Goal: Information Seeking & Learning: Learn about a topic

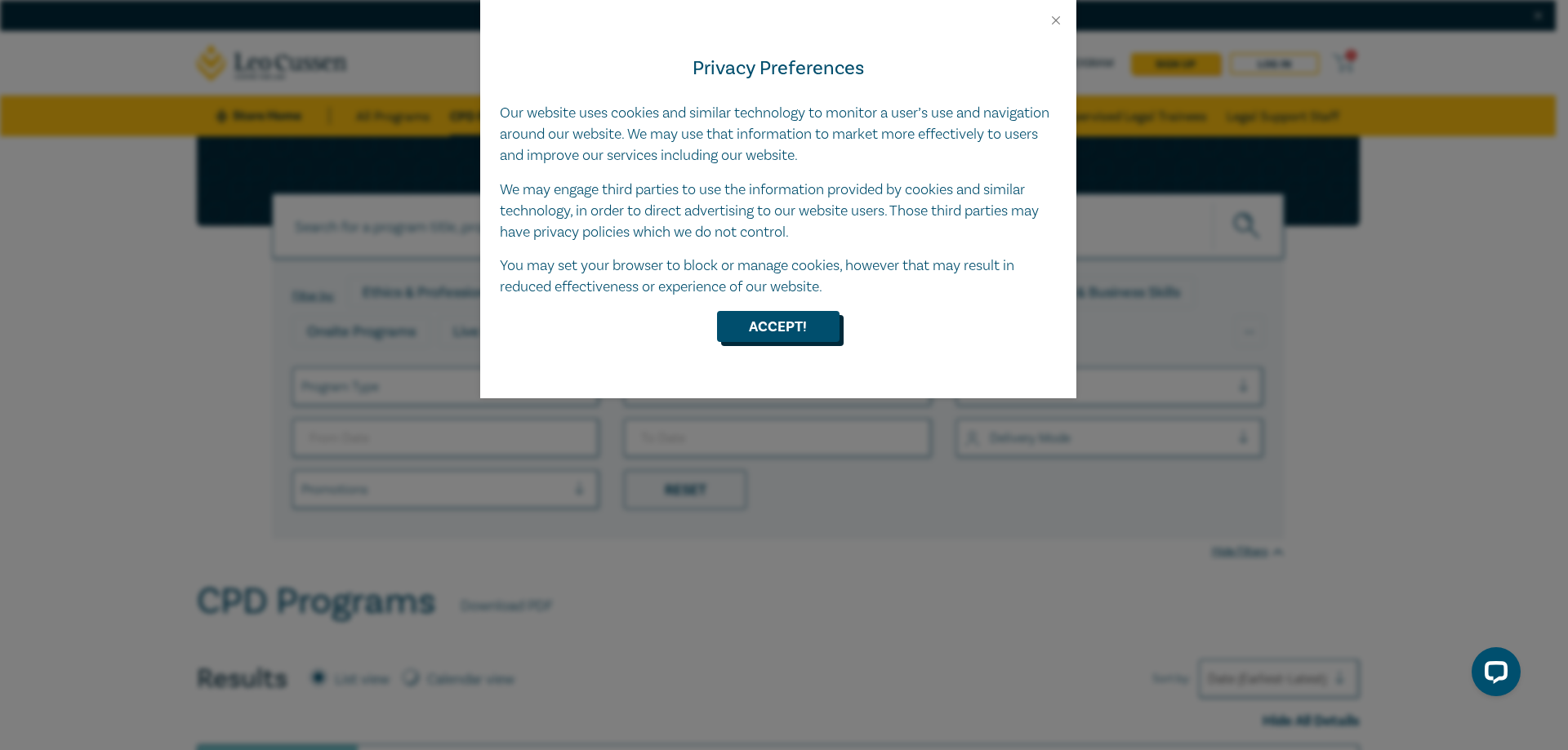
click at [801, 323] on button "Accept!" at bounding box center [778, 326] width 122 height 31
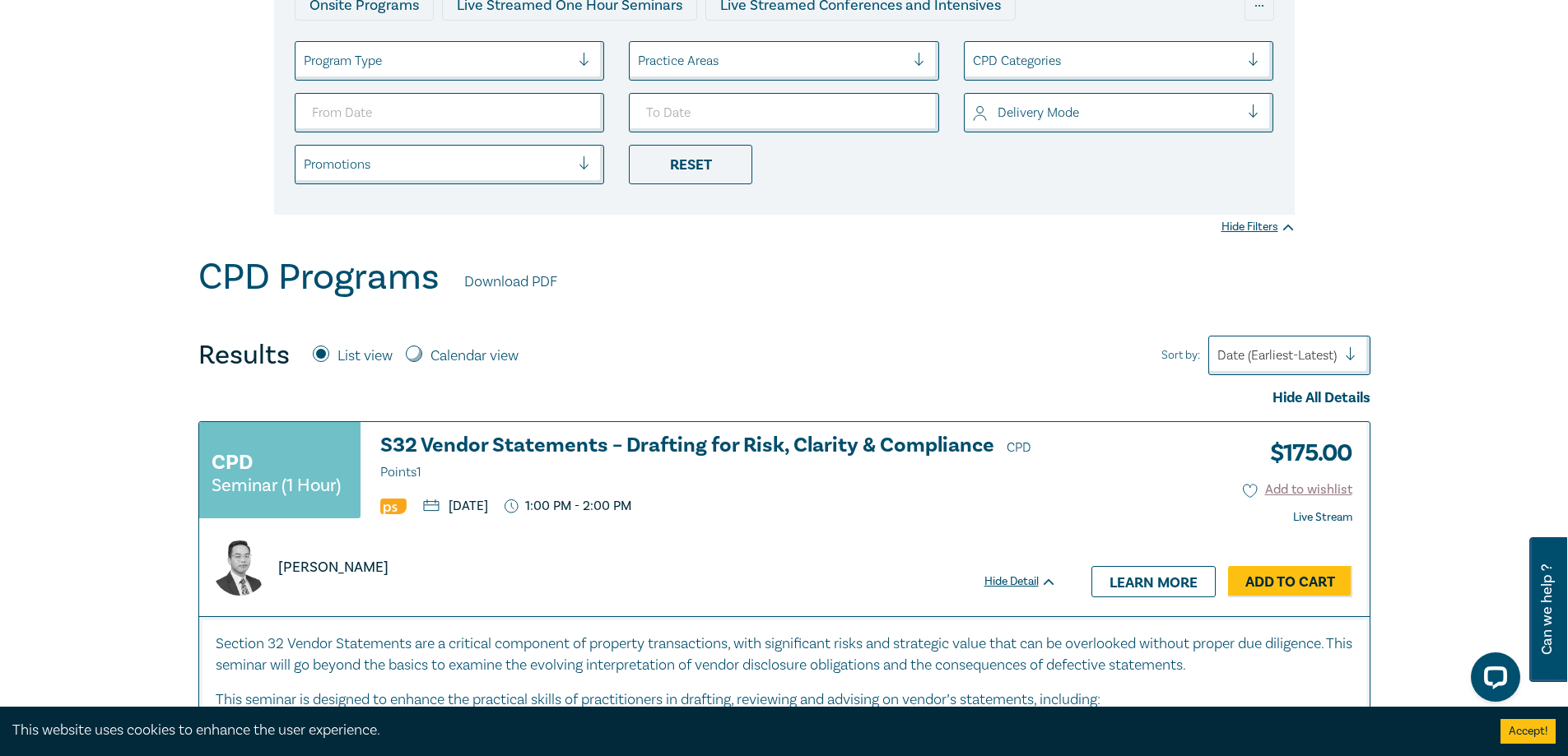
scroll to position [164, 0]
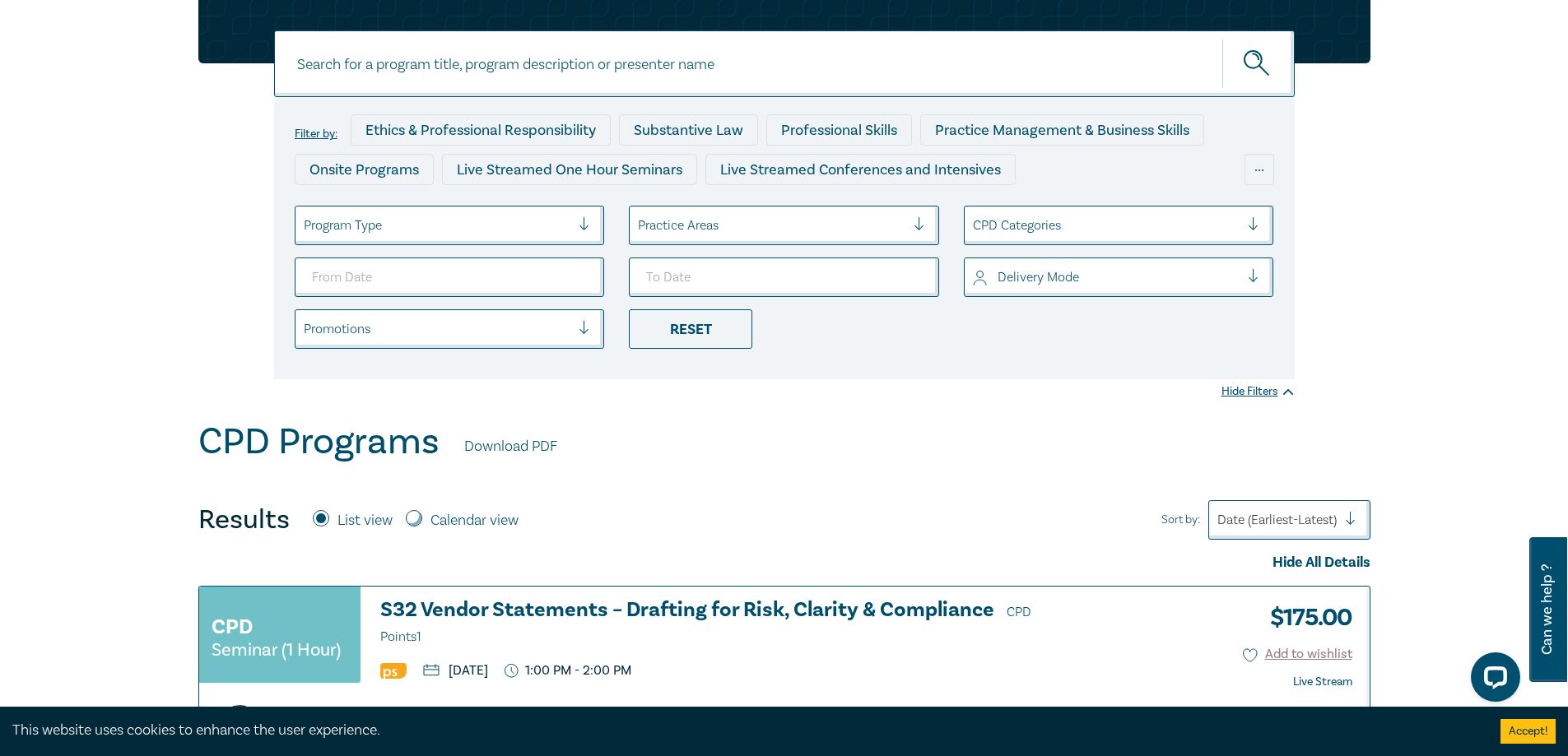
click at [703, 219] on div at bounding box center [772, 225] width 268 height 22
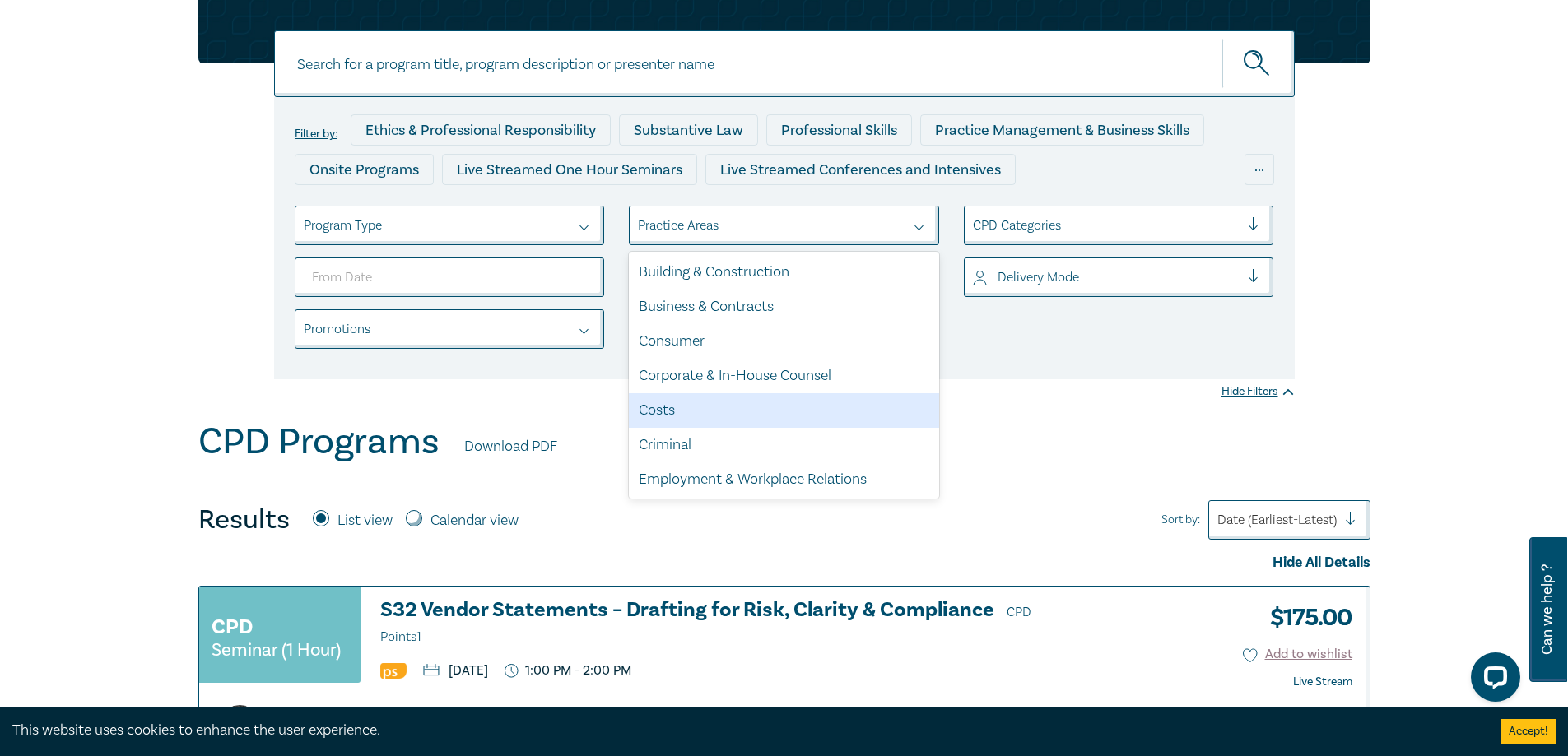
scroll to position [83, 0]
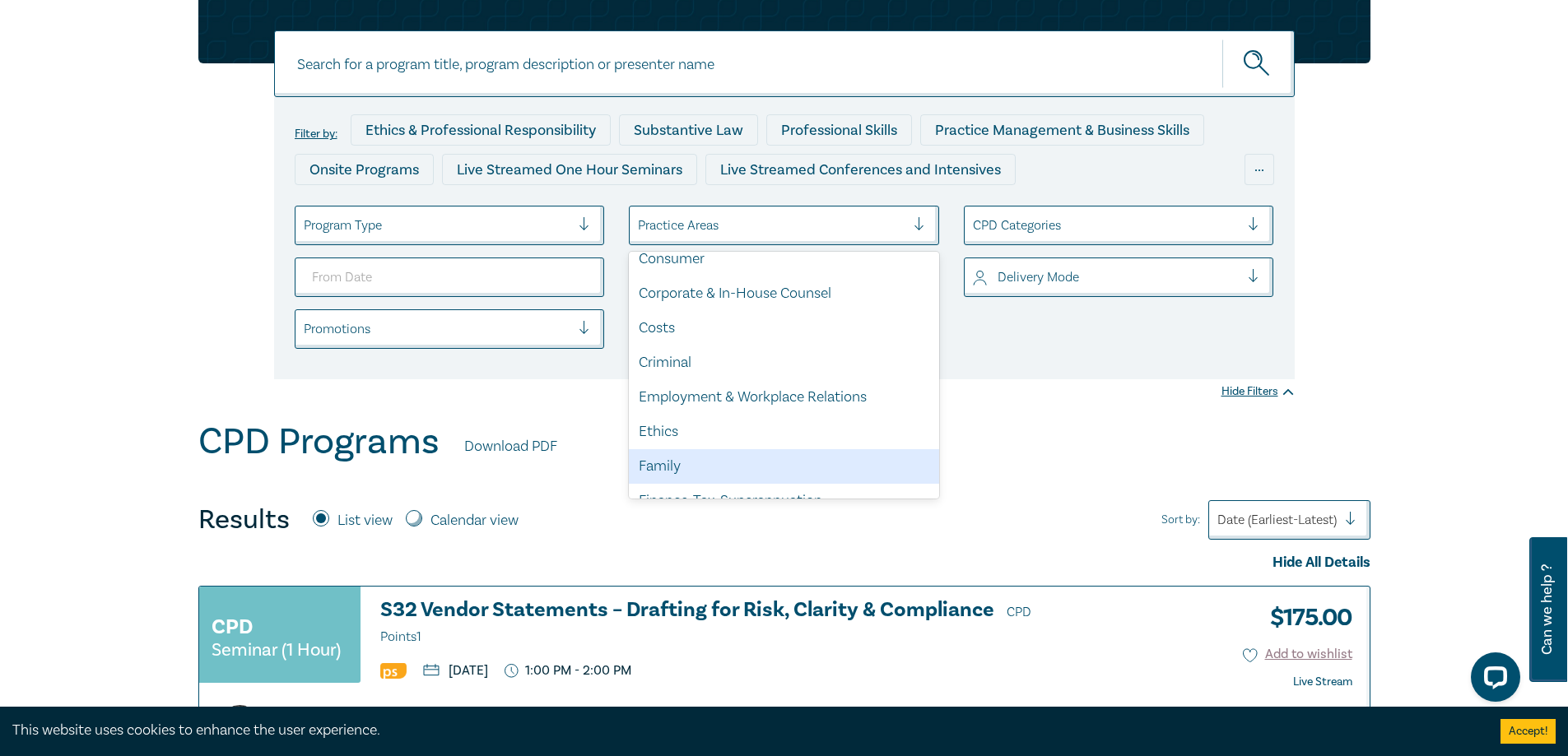
click at [743, 472] on div "Family" at bounding box center [784, 467] width 310 height 34
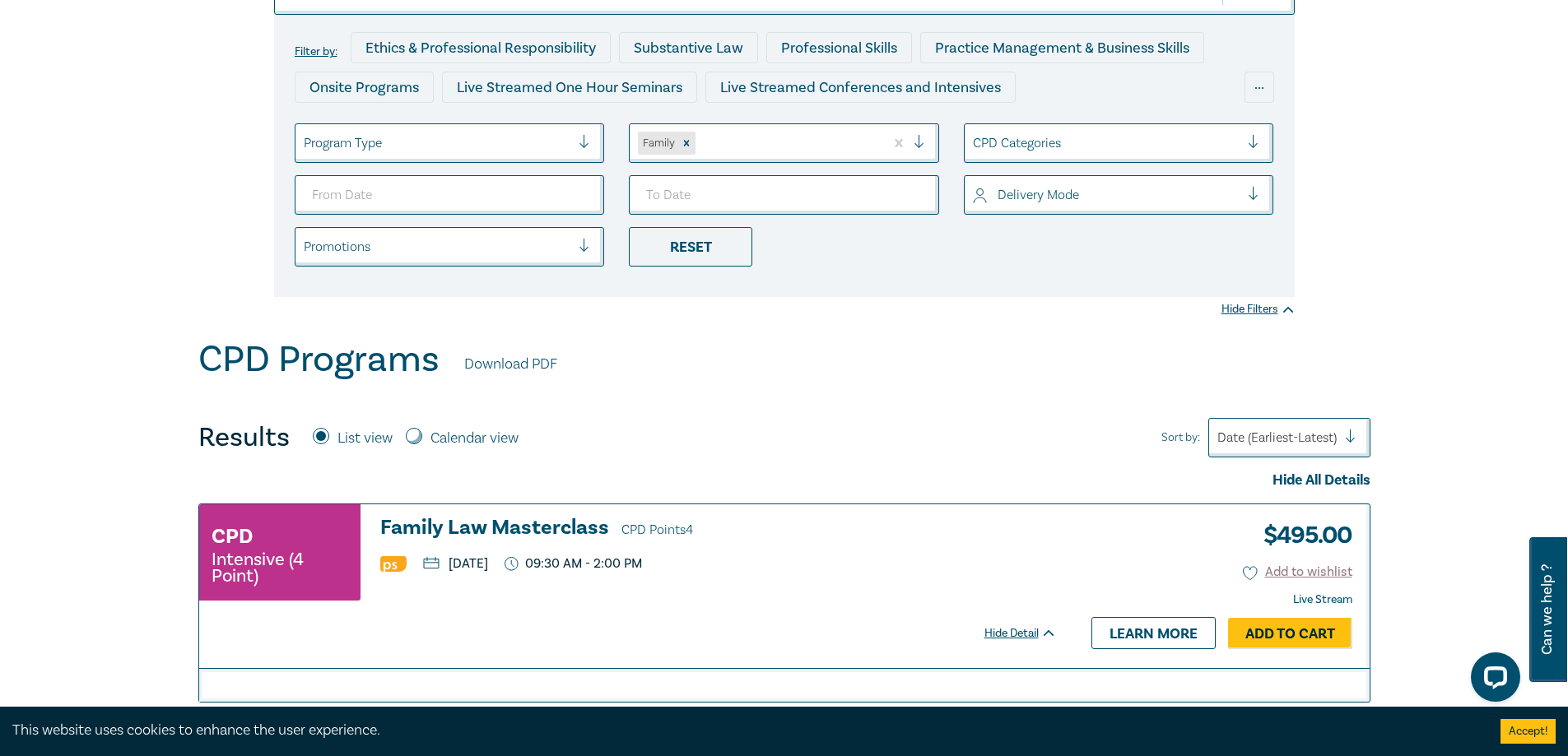
scroll to position [329, 0]
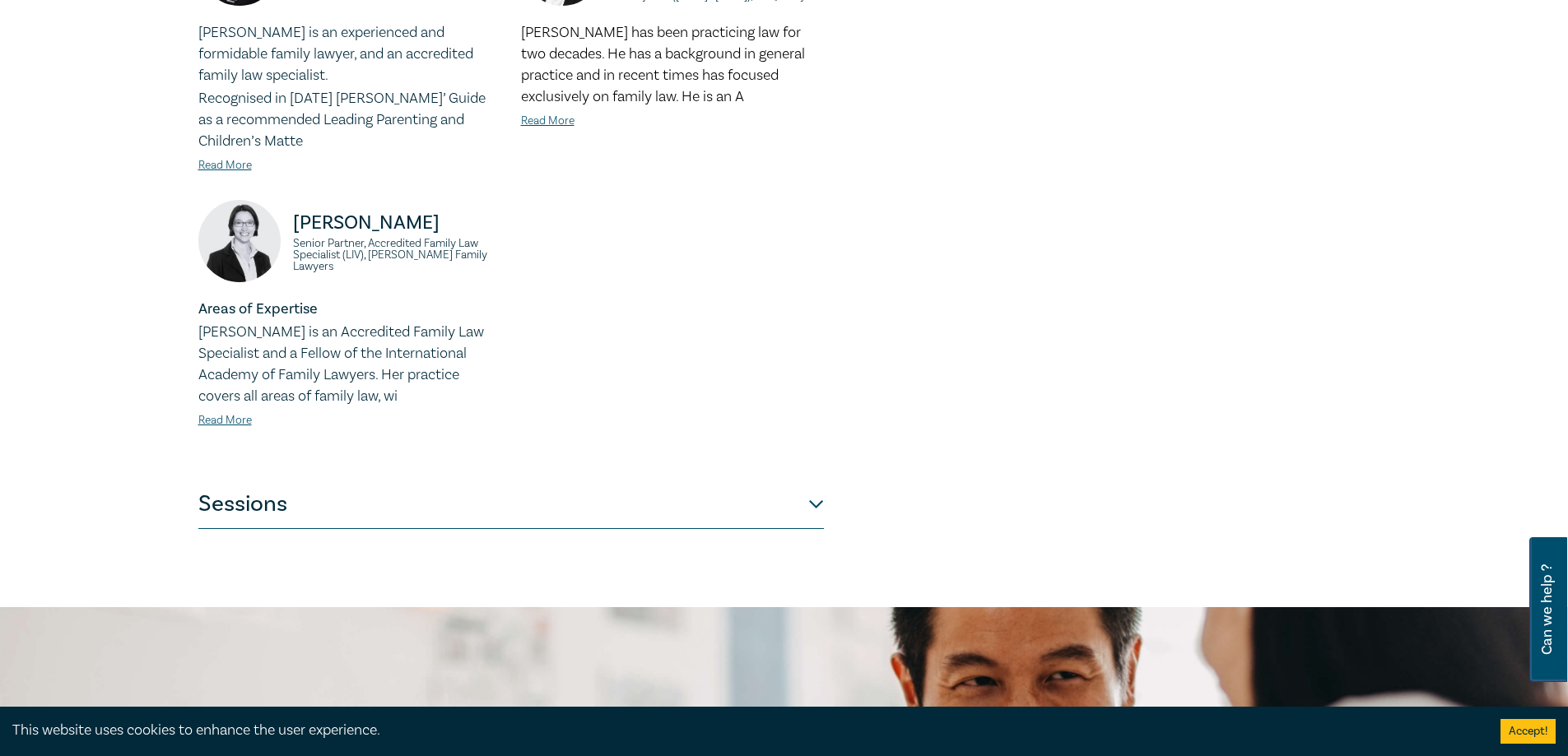
scroll to position [905, 0]
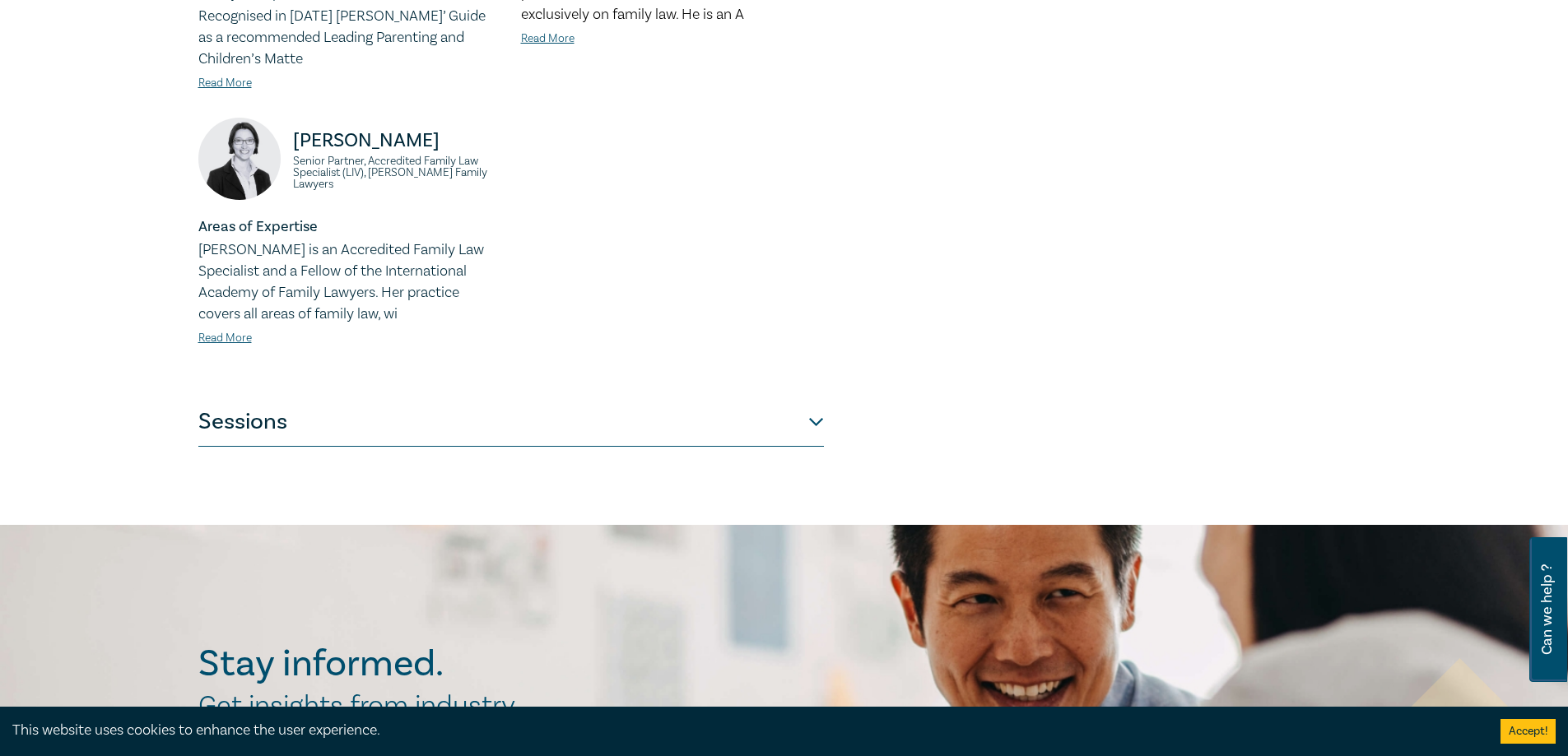
click at [300, 418] on button "Sessions" at bounding box center [511, 422] width 625 height 49
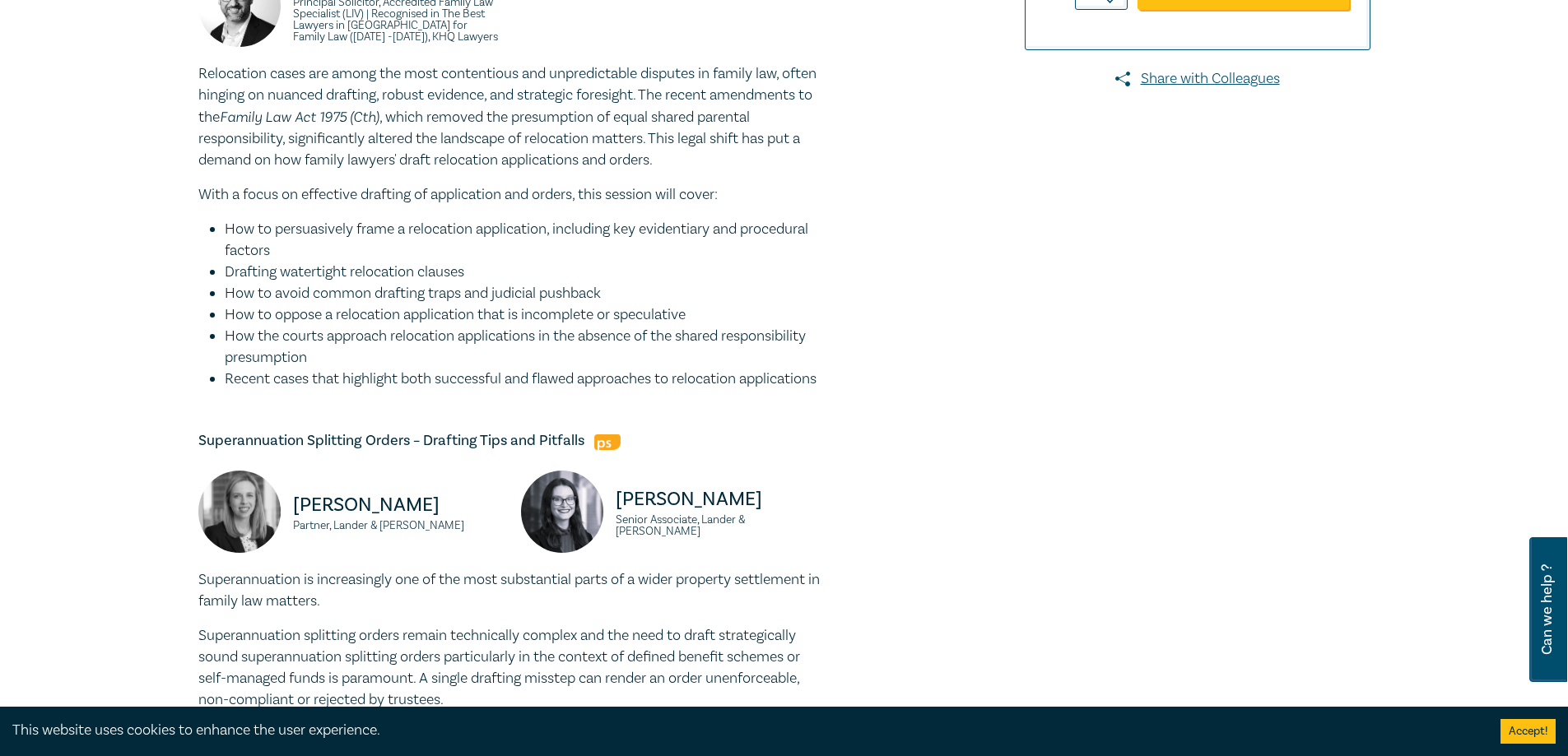
scroll to position [41, 0]
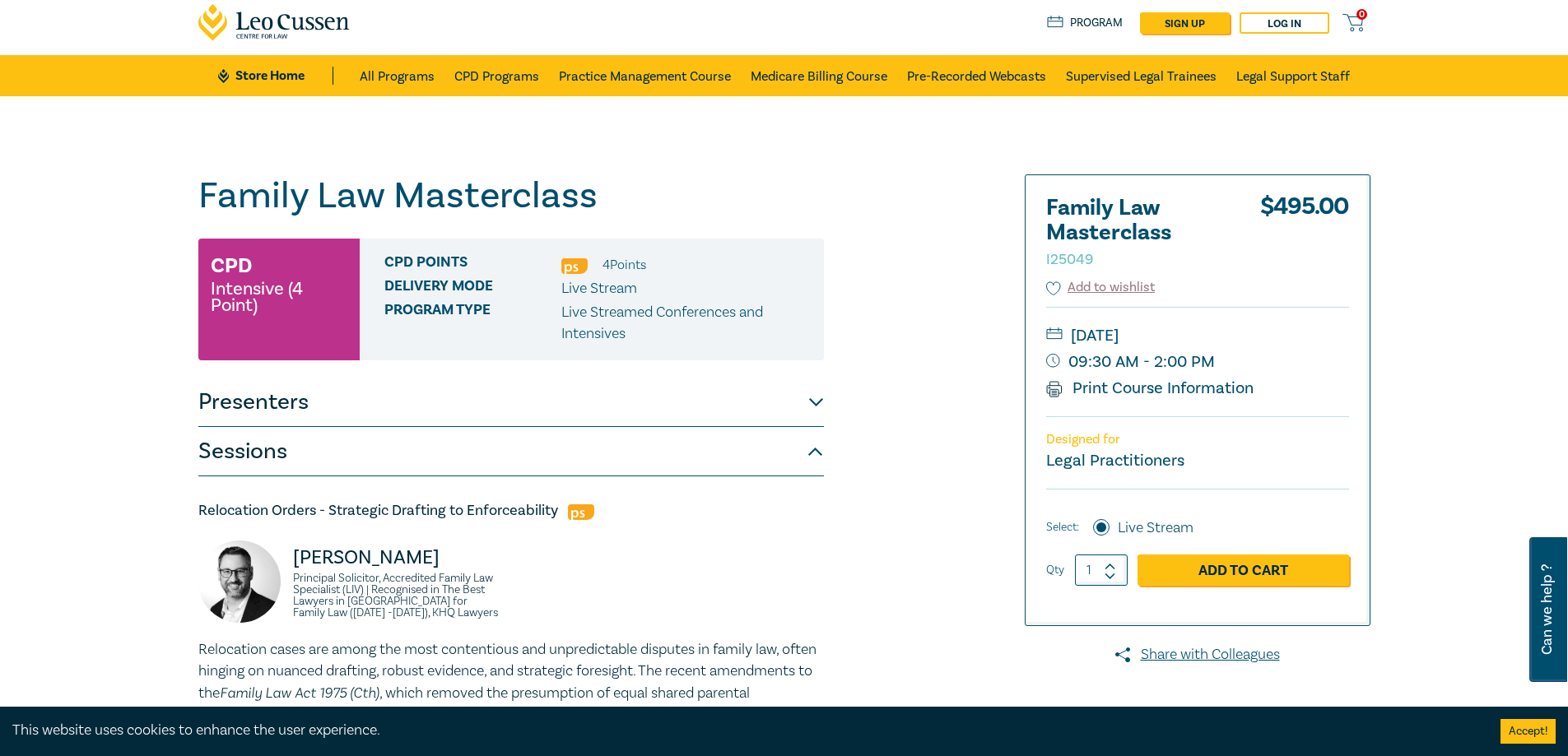
click at [378, 441] on button "Sessions" at bounding box center [511, 451] width 625 height 49
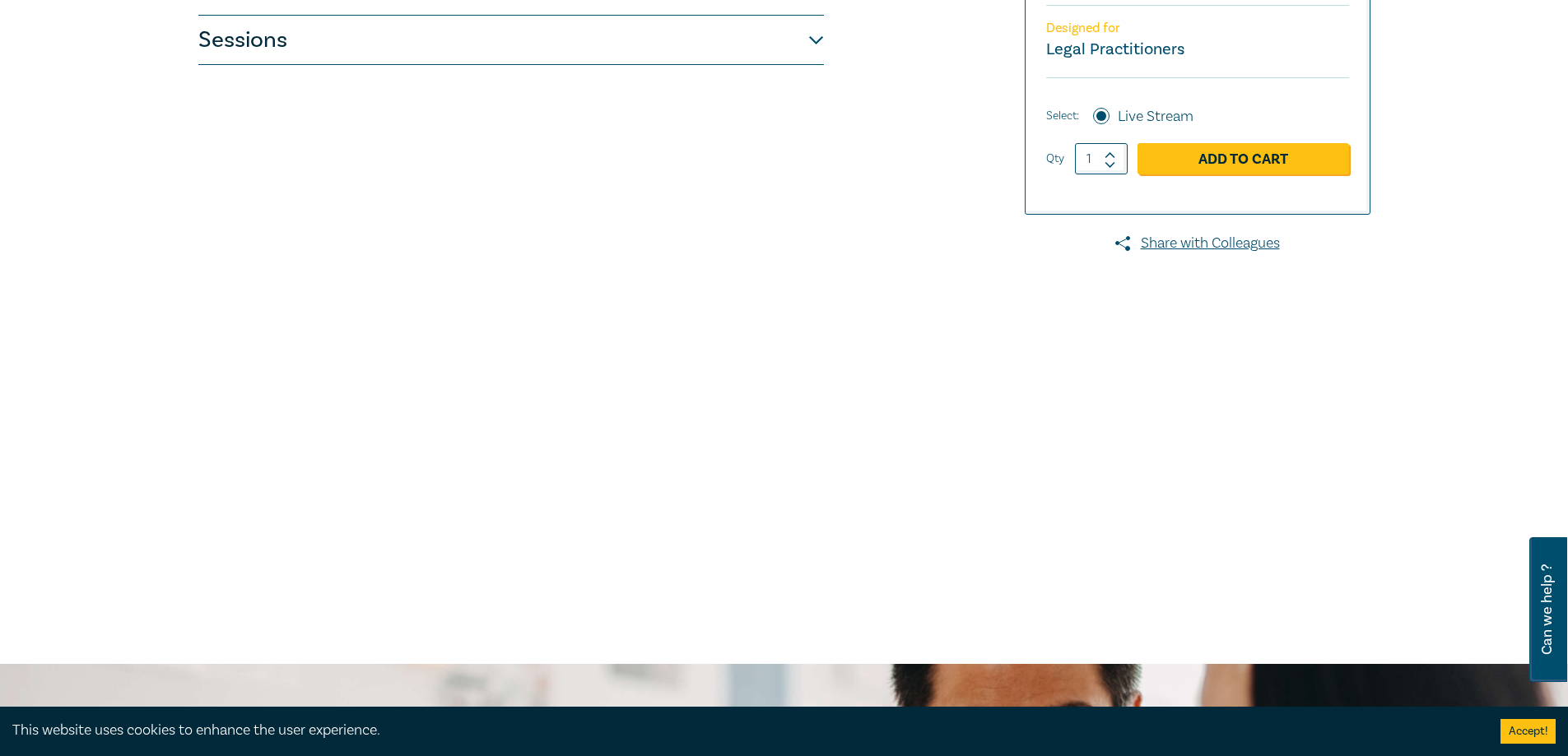
scroll to position [206, 0]
